Goal: Information Seeking & Learning: Learn about a topic

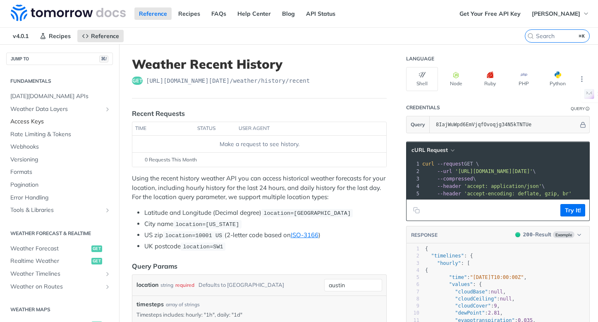
click at [46, 122] on span "Access Keys" at bounding box center [60, 121] width 101 height 8
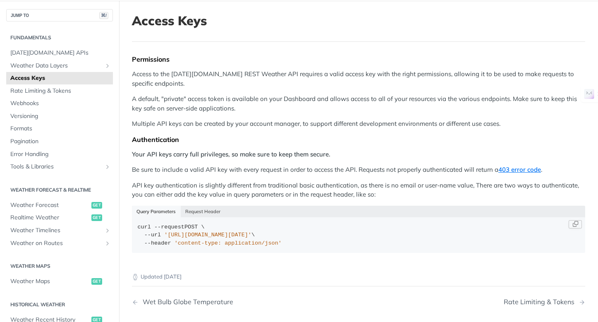
scroll to position [22, 0]
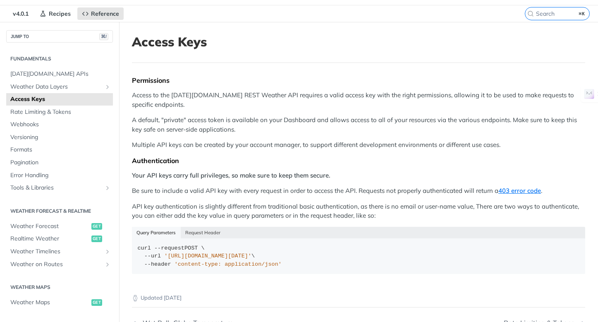
click at [273, 118] on p "A default, "private" access token is available on your Dashboard and allows acc…" at bounding box center [358, 124] width 453 height 19
click at [209, 231] on button "Request Header" at bounding box center [203, 233] width 45 height 12
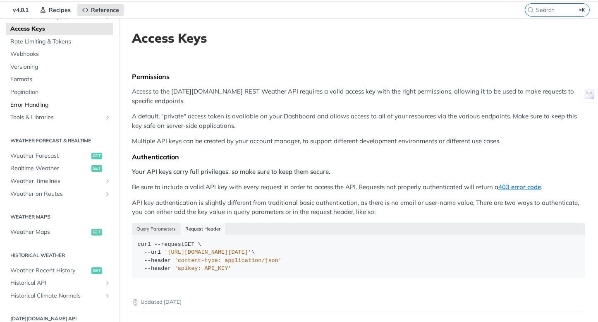
scroll to position [0, 0]
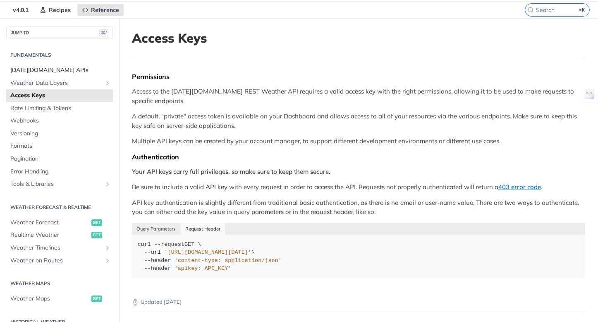
click at [43, 71] on span "[DATE][DOMAIN_NAME] APIs" at bounding box center [60, 70] width 101 height 8
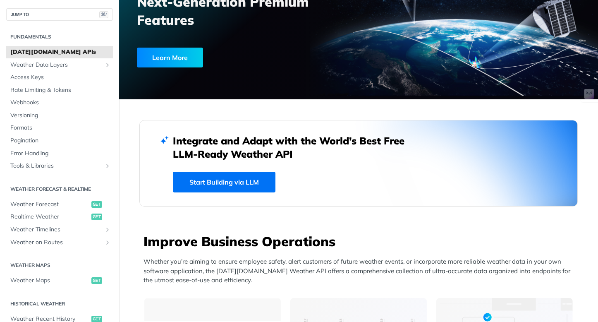
scroll to position [231, 0]
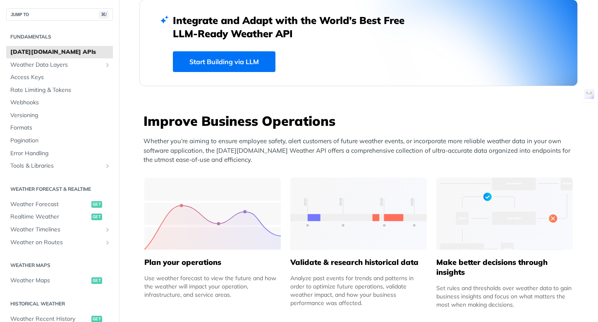
click at [204, 60] on link "Start Building via LLM" at bounding box center [224, 61] width 103 height 21
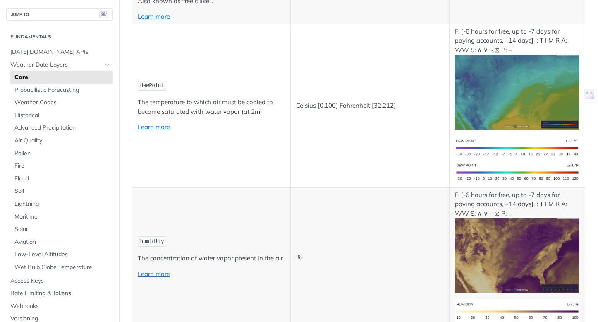
scroll to position [442, 0]
